Goal: Task Accomplishment & Management: Complete application form

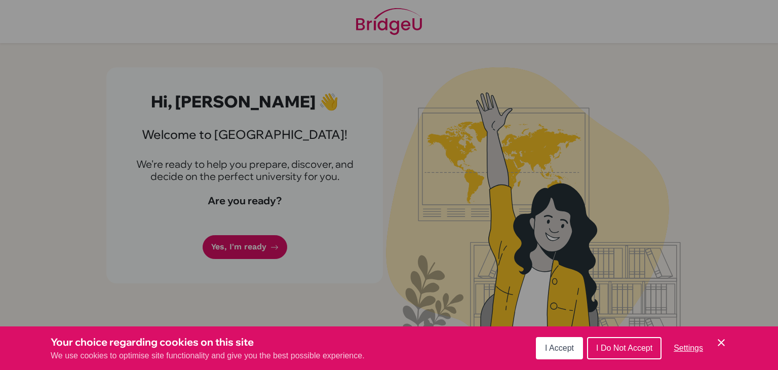
click at [559, 345] on span "I Accept" at bounding box center [559, 348] width 29 height 9
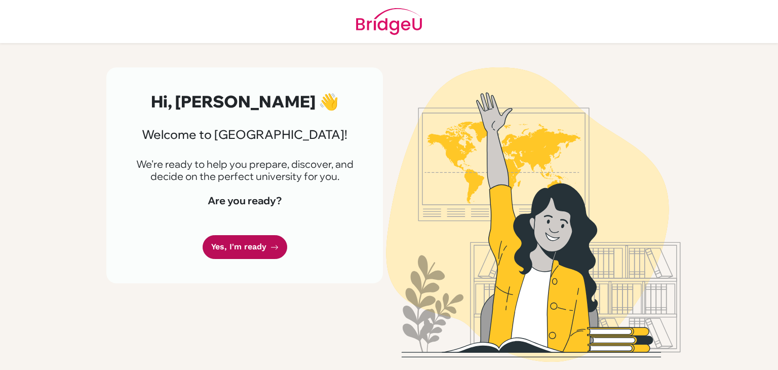
click at [264, 248] on link "Yes, I'm ready" at bounding box center [245, 247] width 85 height 24
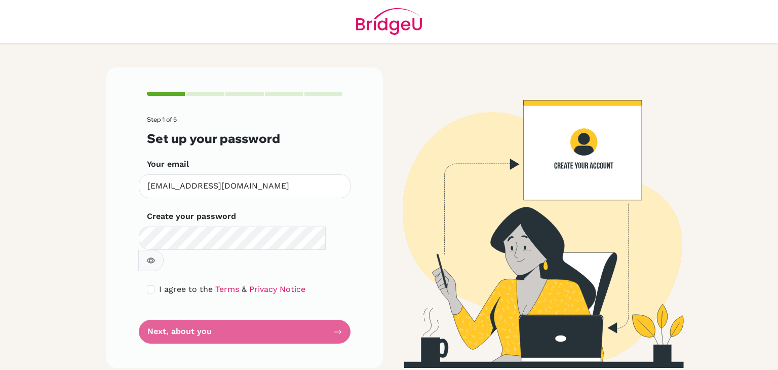
click at [155, 256] on icon "button" at bounding box center [151, 260] width 8 height 8
click at [153, 285] on input "checkbox" at bounding box center [151, 289] width 8 height 8
checkbox input "true"
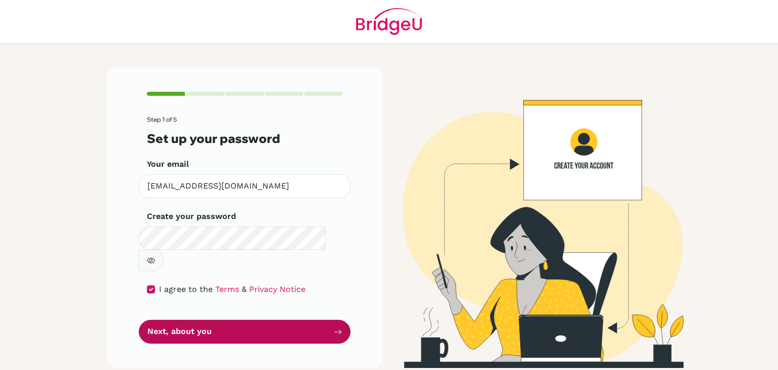
click at [198, 320] on button "Next, about you" at bounding box center [245, 332] width 212 height 24
